Goal: Information Seeking & Learning: Learn about a topic

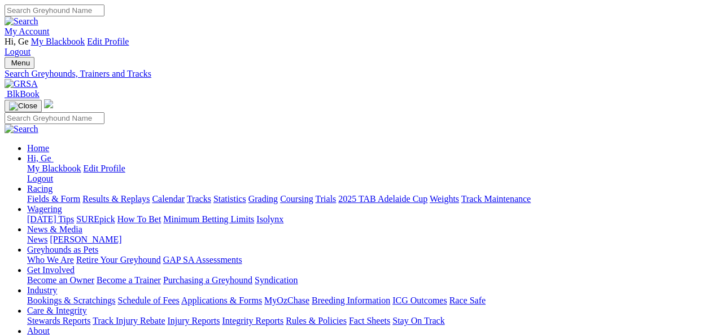
select select "mandurah"
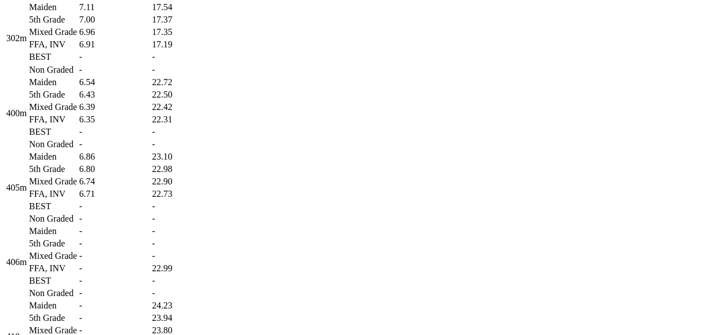
scroll to position [1004, 0]
click at [150, 176] on td "6.80" at bounding box center [114, 169] width 72 height 11
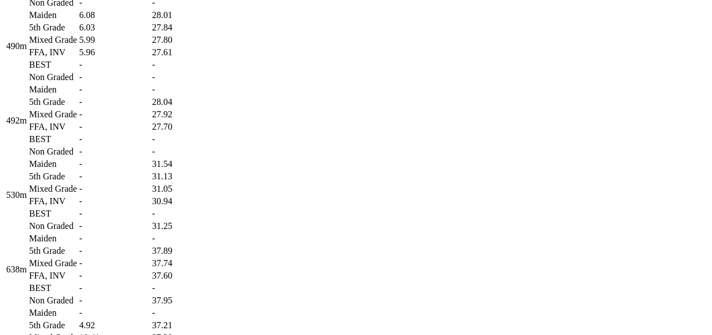
scroll to position [1442, 0]
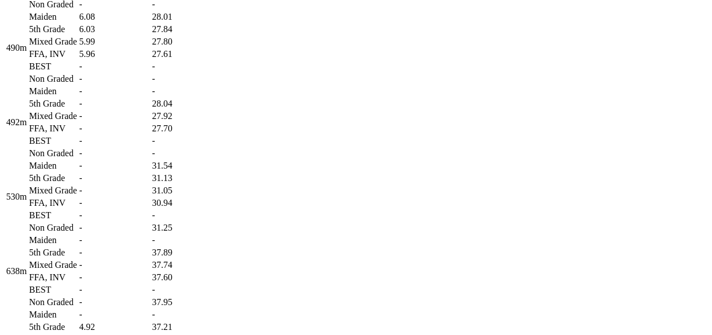
click at [150, 60] on td "5.96" at bounding box center [114, 54] width 72 height 11
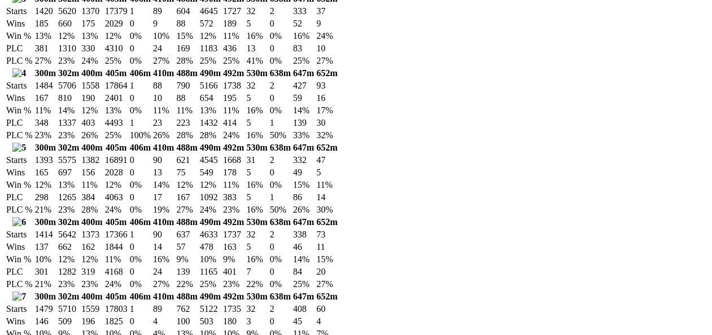
scroll to position [2069, 0]
